Goal: Information Seeking & Learning: Learn about a topic

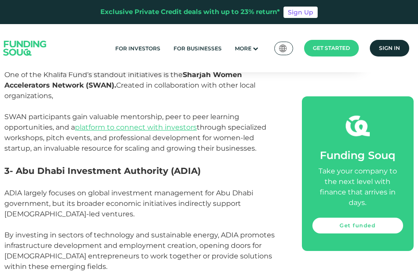
scroll to position [680, 0]
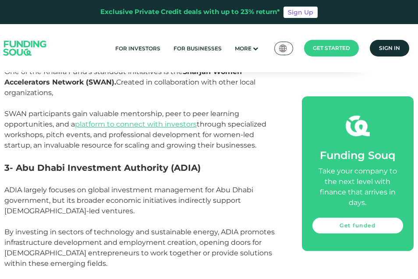
click at [21, 163] on strong "3- Abu Dhabi Investment Authority (ADIA)" at bounding box center [102, 168] width 196 height 11
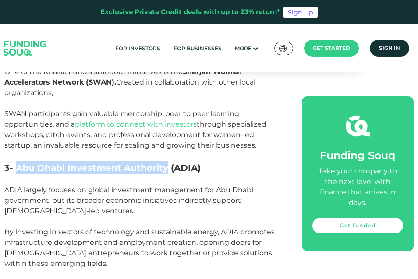
drag, startPoint x: 18, startPoint y: 157, endPoint x: 164, endPoint y: 155, distance: 146.7
click at [164, 163] on strong "3- Abu Dhabi Investment Authority (ADIA)" at bounding box center [102, 168] width 196 height 11
copy strong "Abu Dhabi Investment Authority"
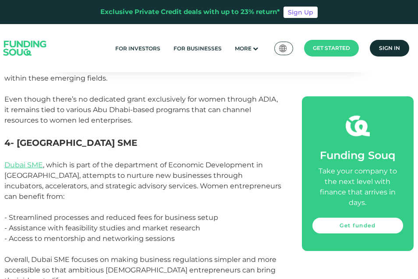
scroll to position [864, 0]
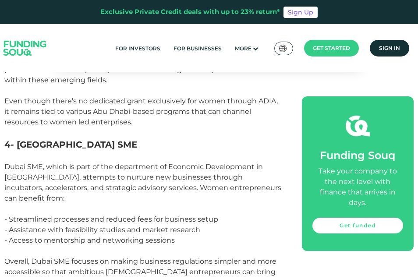
click at [25, 163] on link "Dubai SME" at bounding box center [23, 167] width 39 height 8
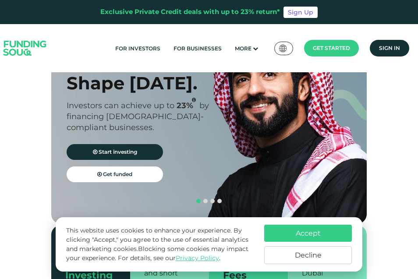
scroll to position [70, 0]
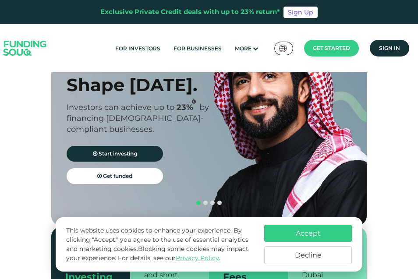
click at [295, 235] on button "Accept" at bounding box center [308, 233] width 88 height 17
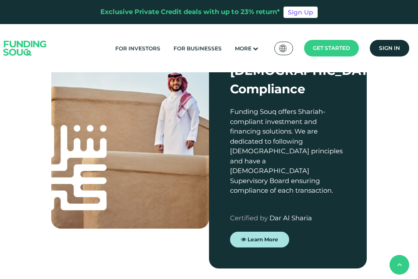
scroll to position [753, 0]
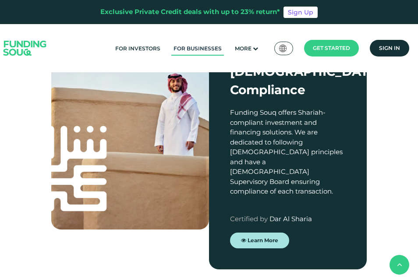
click at [191, 45] on link "For Businesses" at bounding box center [197, 48] width 53 height 14
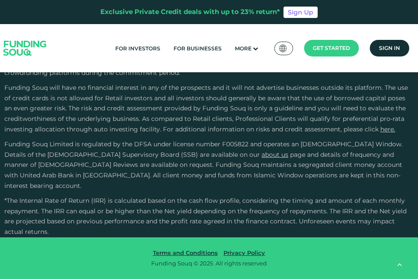
scroll to position [1646, 0]
drag, startPoint x: 226, startPoint y: 217, endPoint x: 79, endPoint y: 223, distance: 147.3
